Goal: Information Seeking & Learning: Learn about a topic

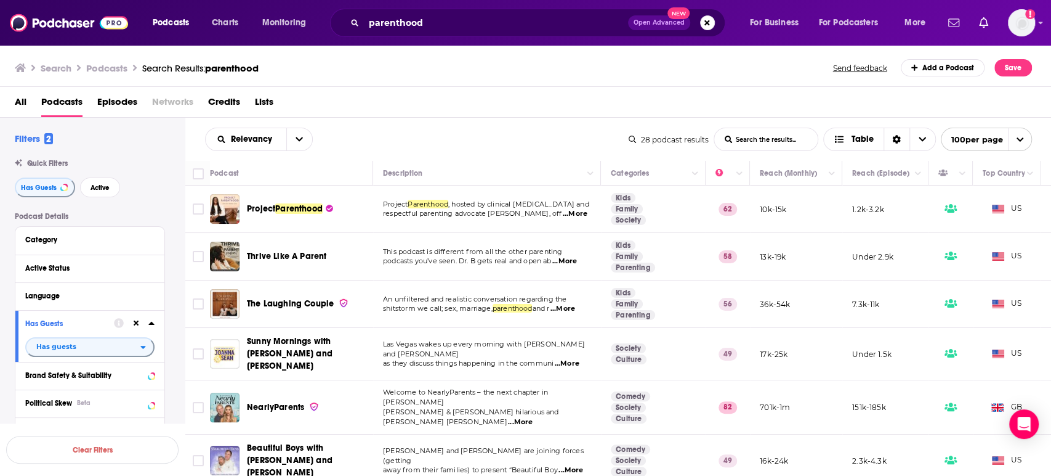
scroll to position [205, 0]
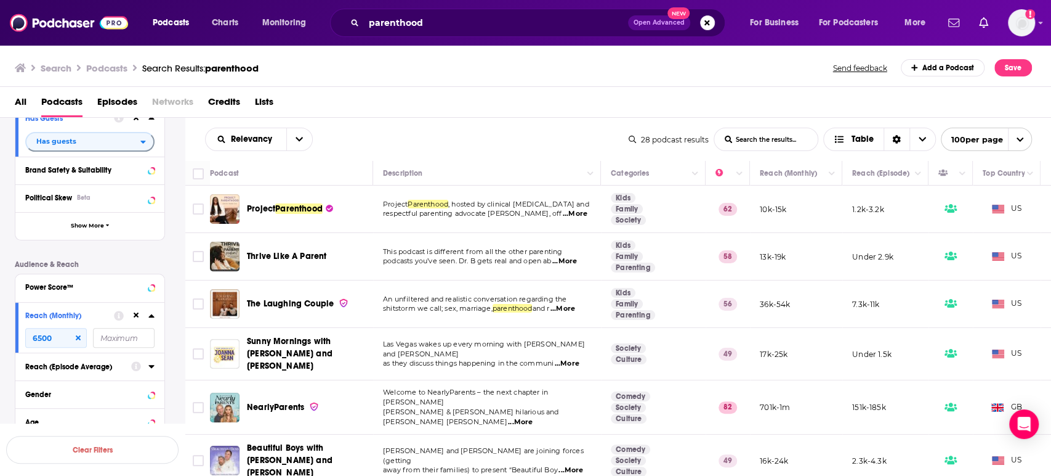
click at [572, 312] on span "...More" at bounding box center [563, 309] width 25 height 10
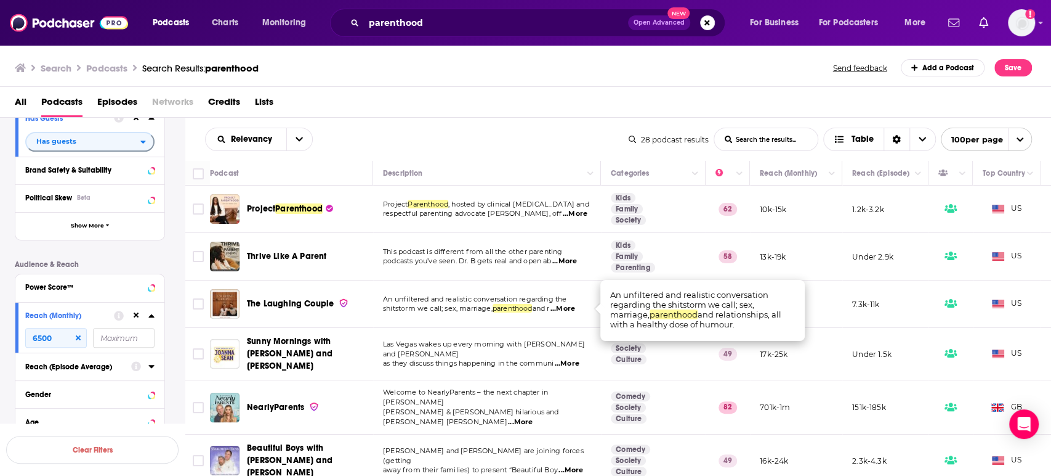
click at [572, 312] on span "...More" at bounding box center [563, 309] width 25 height 10
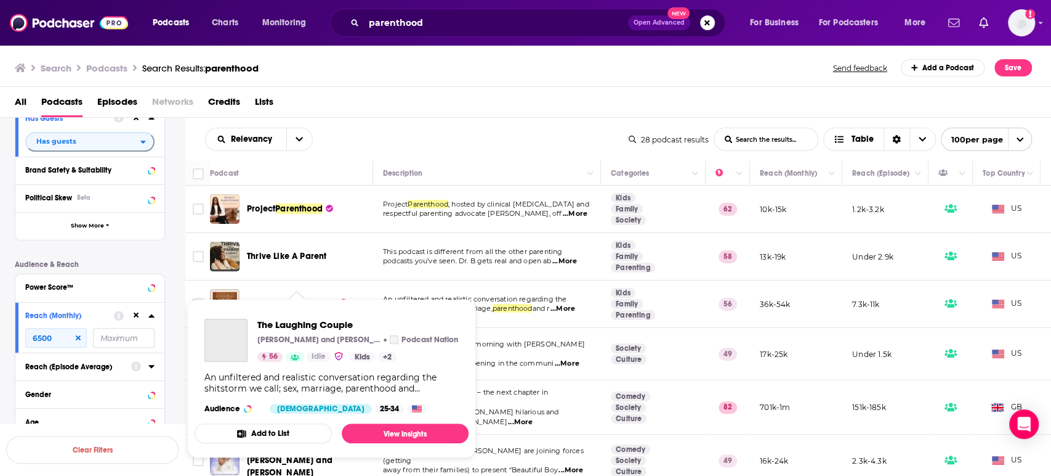
click at [270, 302] on div "Podcasts Charts Monitoring parenthood Open Advanced New For Business For Podcas…" at bounding box center [525, 238] width 1051 height 476
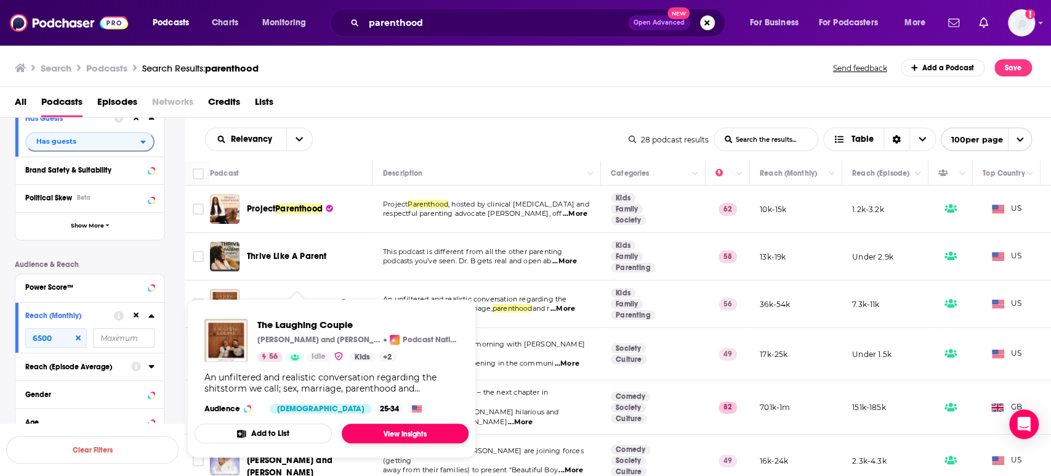
click at [388, 434] on link "View Insights" at bounding box center [405, 433] width 127 height 20
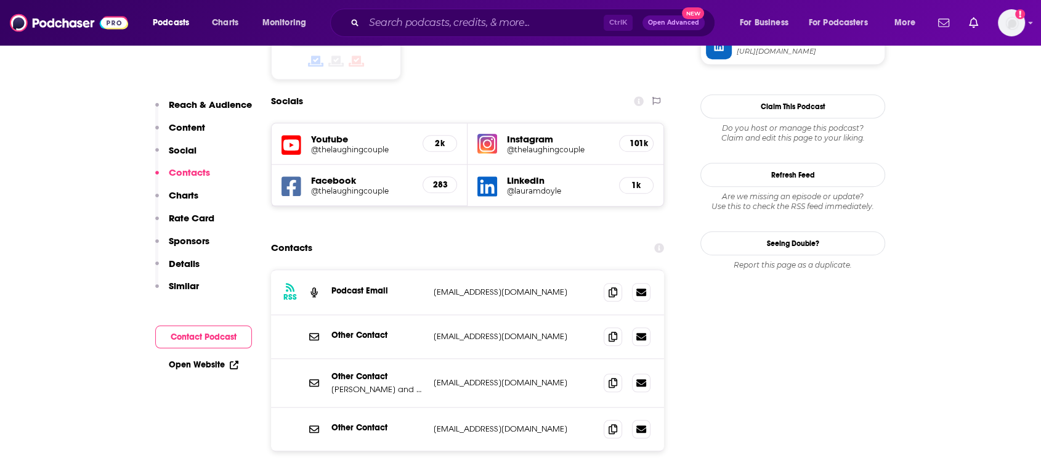
scroll to position [1232, 0]
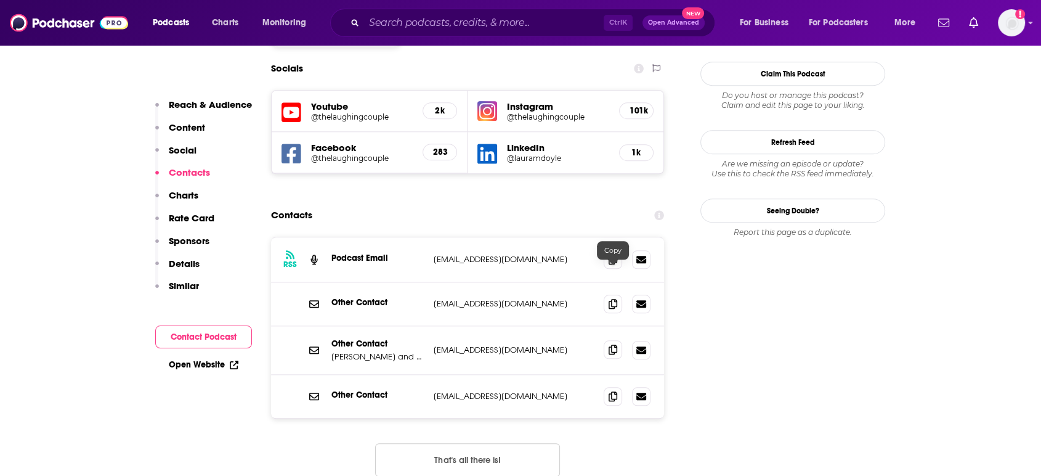
click at [612, 344] on icon at bounding box center [613, 349] width 9 height 10
